Goal: Task Accomplishment & Management: Manage account settings

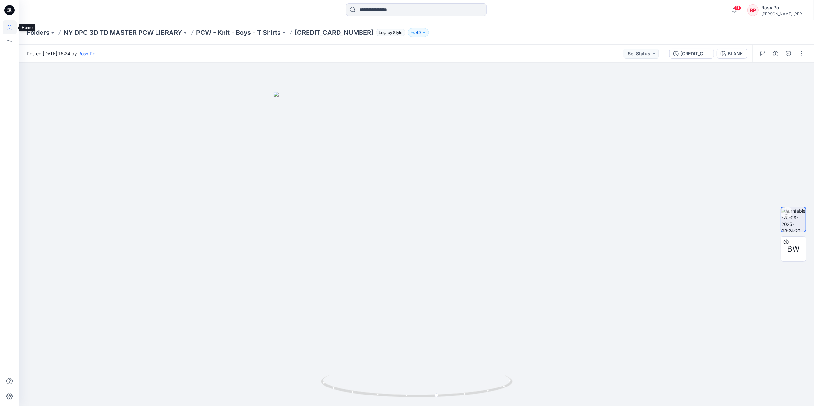
click at [13, 28] on icon at bounding box center [10, 27] width 14 height 14
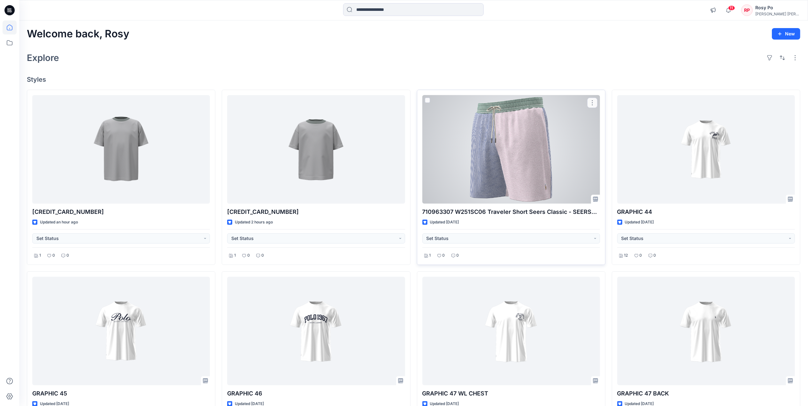
click at [487, 155] on div at bounding box center [511, 149] width 178 height 109
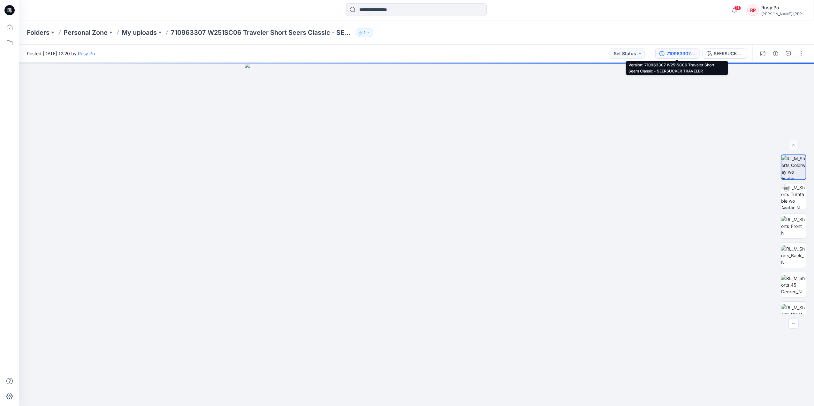
click at [675, 55] on div "710963307 W251SC06 Traveler Short Seers Classic - SEERSUCKER TRAVELER" at bounding box center [681, 53] width 29 height 7
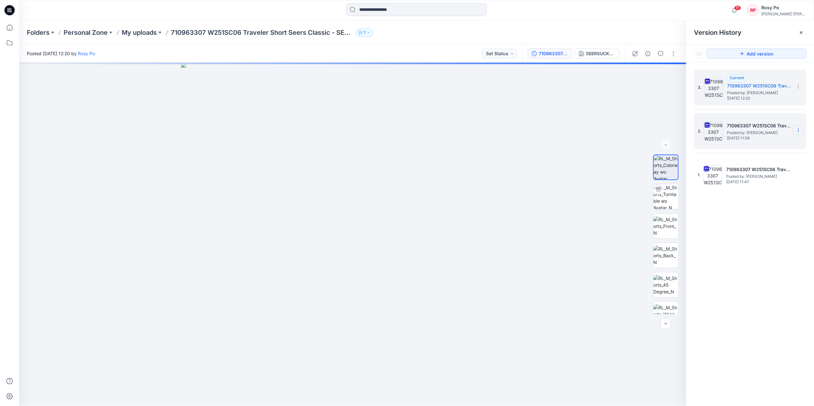
click at [799, 131] on icon at bounding box center [798, 130] width 0 height 0
click at [780, 196] on div "Delete Version" at bounding box center [764, 197] width 74 height 13
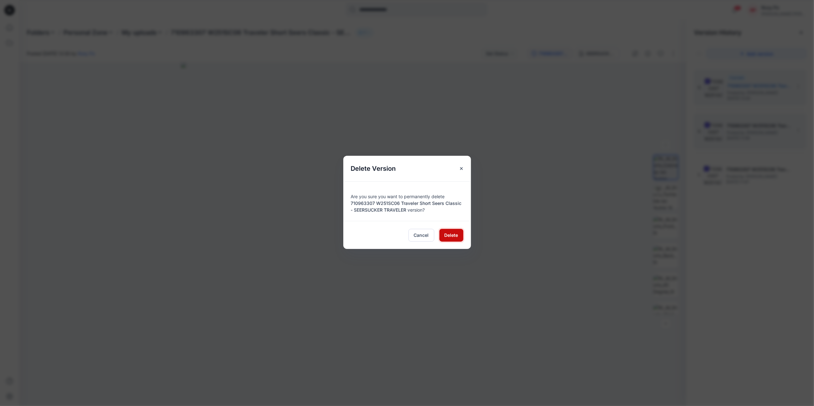
click at [442, 234] on button "Delete" at bounding box center [452, 235] width 24 height 13
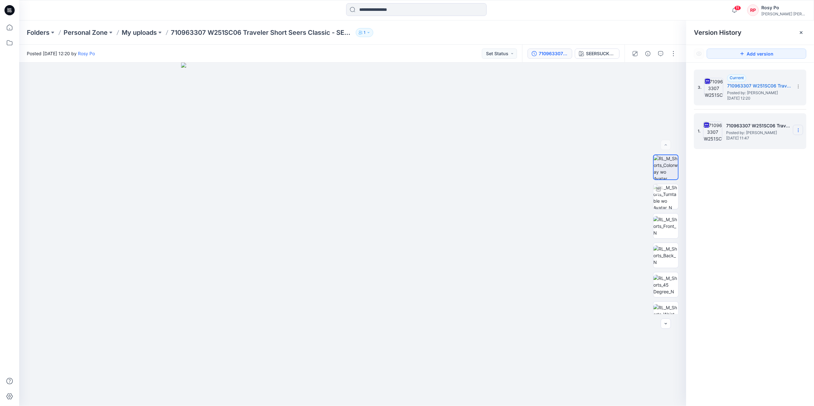
click at [799, 129] on icon at bounding box center [798, 130] width 5 height 5
click at [767, 197] on span "Delete Version" at bounding box center [755, 197] width 30 height 8
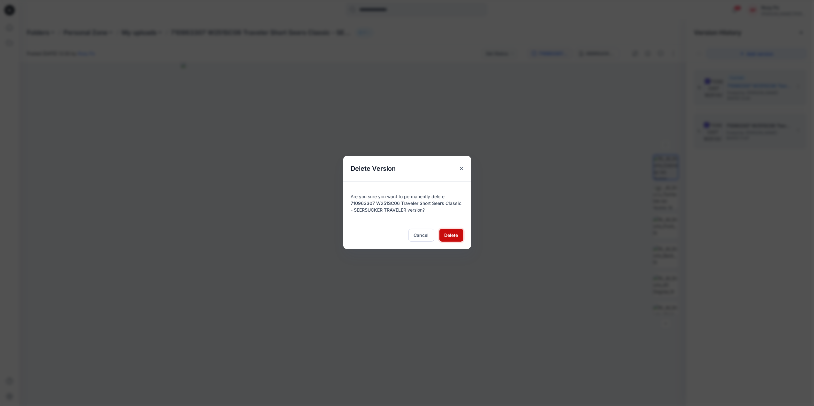
click at [453, 235] on span "Delete" at bounding box center [452, 235] width 14 height 7
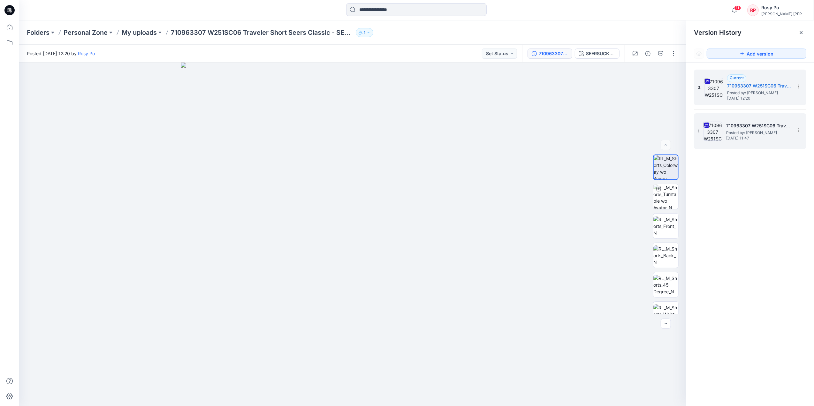
click at [775, 210] on div "3. Current 710963307 W251SC06 Traveler Short Seers Classic - SEERSUCKER TRAVELE…" at bounding box center [751, 239] width 128 height 353
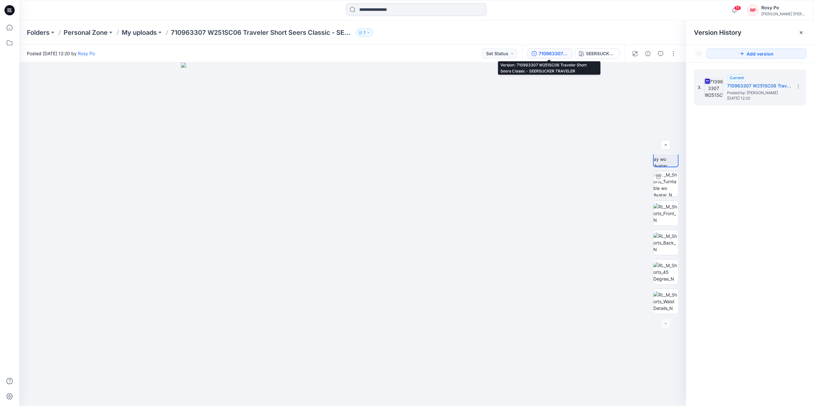
click at [542, 52] on div "710963307 W251SC06 Traveler Short Seers Classic - SEERSUCKER TRAVELER" at bounding box center [553, 53] width 29 height 7
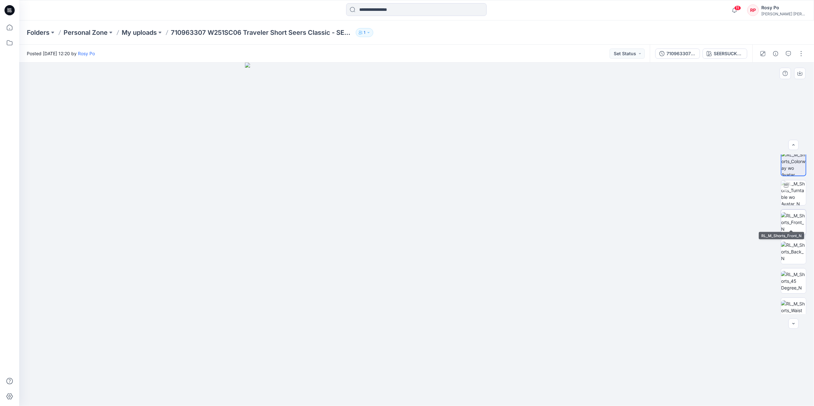
scroll to position [0, 0]
click at [789, 163] on img at bounding box center [794, 167] width 24 height 24
click at [790, 186] on img at bounding box center [793, 196] width 25 height 25
